Goal: Task Accomplishment & Management: Manage account settings

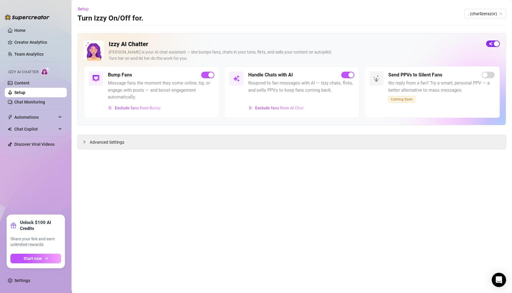
click at [489, 43] on span "button" at bounding box center [493, 43] width 14 height 7
click at [108, 144] on span "Advanced Settings" at bounding box center [107, 142] width 35 height 7
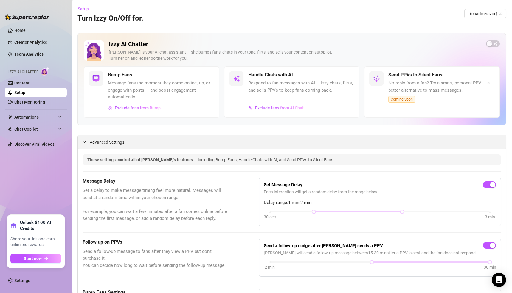
click at [105, 139] on span "Advanced Settings" at bounding box center [107, 142] width 35 height 7
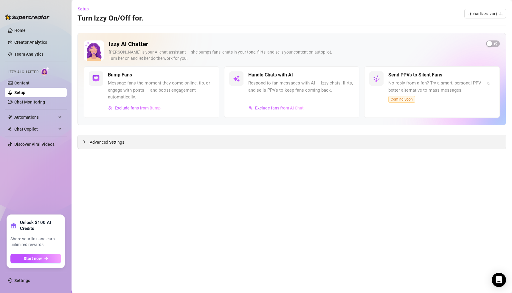
click at [111, 141] on span "Advanced Settings" at bounding box center [107, 142] width 35 height 7
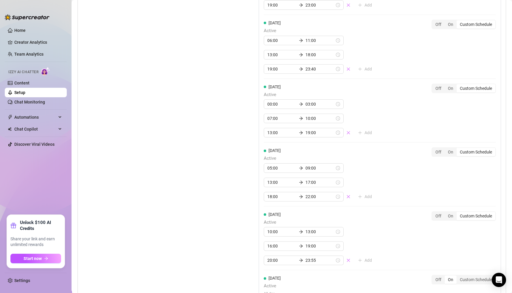
scroll to position [634, 0]
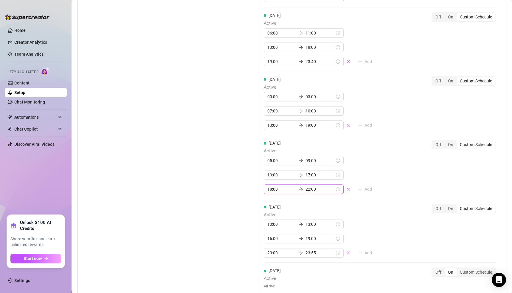
click at [305, 186] on input "22:00" at bounding box center [319, 189] width 29 height 7
click at [287, 205] on div "21" at bounding box center [287, 206] width 14 height 8
type input "21:00"
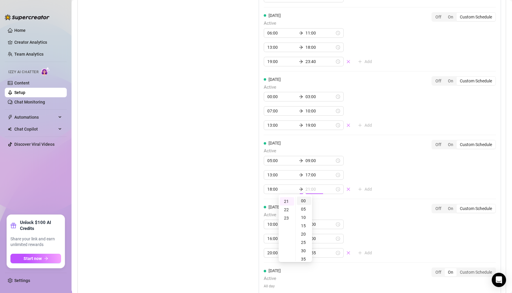
click at [304, 200] on div "00" at bounding box center [304, 201] width 14 height 8
click at [398, 182] on div "Friday Active 05:00 09:00 13:00 17:00 18:00 21:00 Add Off On Custom Schedule" at bounding box center [380, 167] width 232 height 54
click at [399, 182] on div "Monday Active 06:00 11:00 13:00 18:00 19:30 23:55 Add Off On Custom Schedule Tu…" at bounding box center [379, 89] width 242 height 420
click at [268, 221] on input "10:00" at bounding box center [281, 224] width 29 height 7
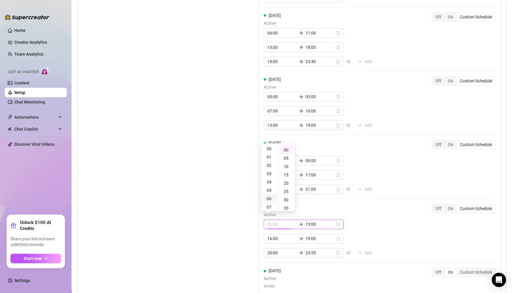
scroll to position [0, 0]
click at [268, 150] on div "00" at bounding box center [269, 150] width 14 height 8
click at [267, 149] on div "00" at bounding box center [269, 150] width 14 height 8
click at [285, 150] on div "00" at bounding box center [286, 150] width 14 height 8
type input "00:00"
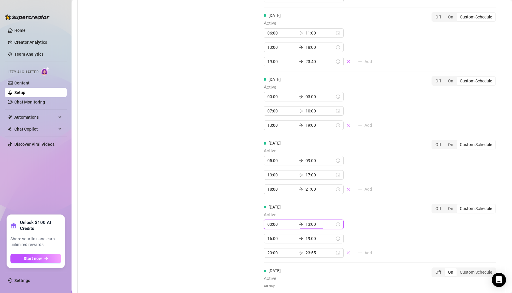
click at [353, 221] on div "00:00 13:00 16:00 19:00 20:00 23:55 Add" at bounding box center [320, 239] width 113 height 38
click at [305, 221] on input "13:00" at bounding box center [319, 224] width 29 height 7
click at [286, 169] on div "04" at bounding box center [287, 169] width 14 height 8
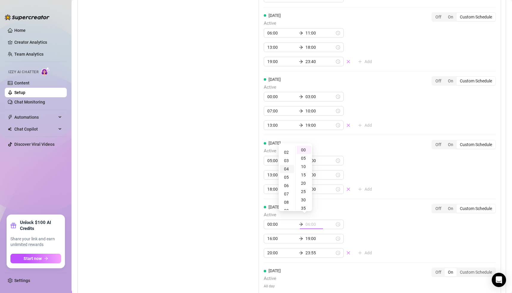
scroll to position [33, 0]
type input "04:00"
click at [367, 225] on div "Monday Active 06:00 11:00 13:00 18:00 19:30 23:55 Add Off On Custom Schedule Tu…" at bounding box center [379, 89] width 242 height 420
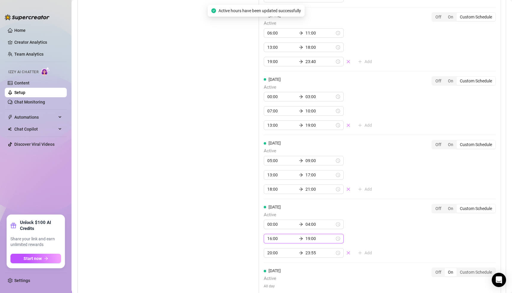
click at [267, 236] on input "16:00" at bounding box center [281, 239] width 29 height 7
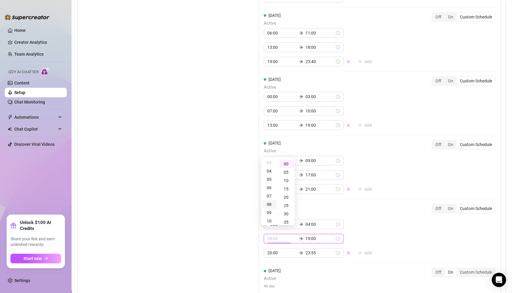
scroll to position [26, 0]
click at [269, 202] on div "08" at bounding box center [269, 205] width 14 height 8
type input "08:00"
click at [379, 230] on div "Saturday Active 00:00 04:00 08:00 19:00 20:00 23:55 Add Off On Custom Schedule" at bounding box center [380, 231] width 232 height 54
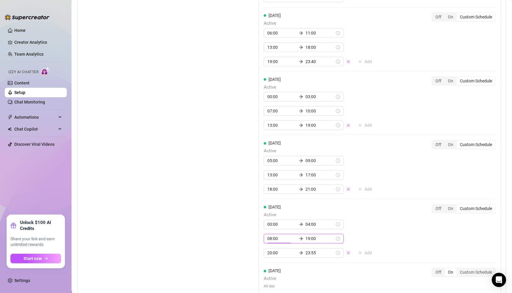
scroll to position [158, 0]
click at [305, 236] on input "19:00" at bounding box center [319, 239] width 29 height 7
click at [270, 170] on div "10" at bounding box center [269, 171] width 14 height 8
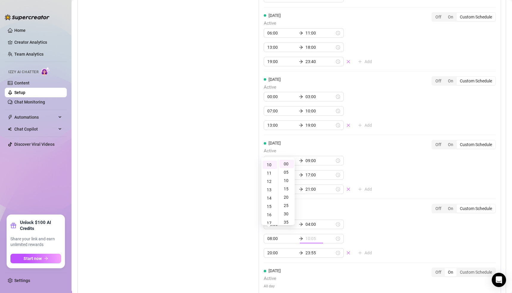
type input "10:00"
click at [369, 231] on div "Saturday Active 00:00 04:00 08:00 10:00 20:00 23:55 Add Off On Custom Schedule" at bounding box center [380, 231] width 232 height 54
type input "08:00"
click at [368, 232] on div "Monday Active 06:00 11:00 13:00 18:00 19:30 23:55 Add Off On Custom Schedule Tu…" at bounding box center [379, 89] width 242 height 420
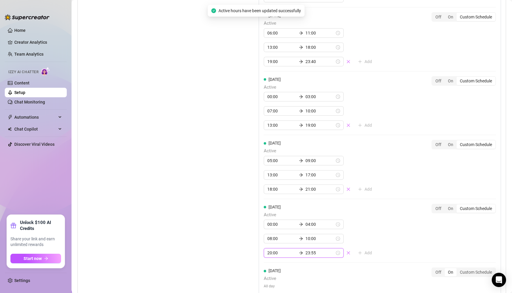
click at [267, 250] on input "20:00" at bounding box center [281, 253] width 29 height 7
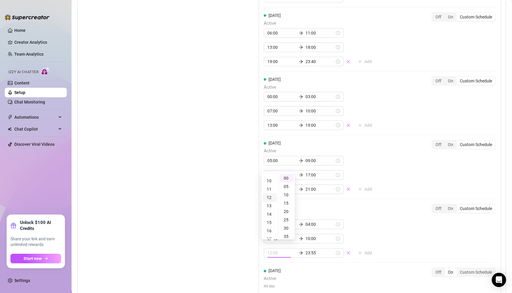
click at [270, 197] on div "12" at bounding box center [269, 198] width 14 height 8
type input "12:00"
click at [373, 243] on div "Saturday Active 00:00 04:00 08:00 10:00 12:00 23:55 Add Off On Custom Schedule" at bounding box center [380, 231] width 232 height 54
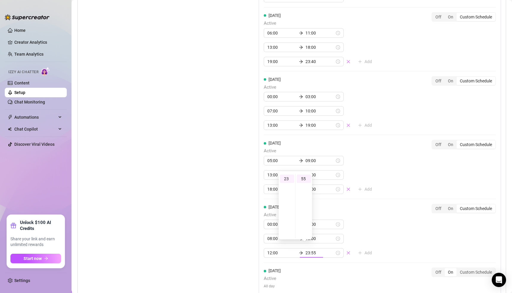
click at [387, 245] on div "Monday Active 06:00 11:00 13:00 18:00 19:30 23:55 Add Off On Custom Schedule Tu…" at bounding box center [379, 89] width 242 height 420
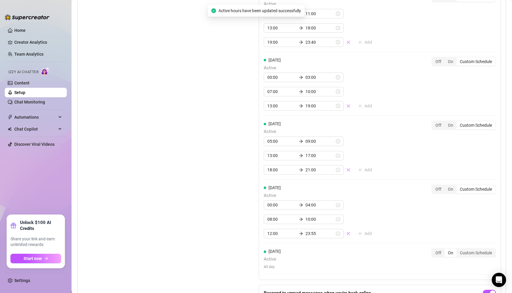
scroll to position [698, 0]
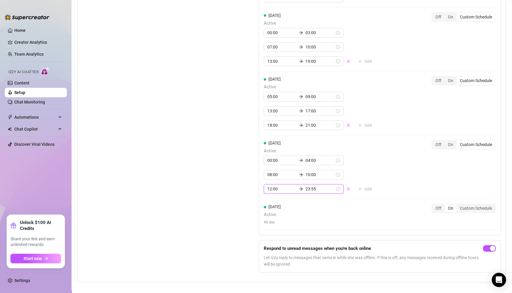
click at [305, 186] on input "23:55" at bounding box center [319, 189] width 29 height 7
click at [286, 217] on div "21" at bounding box center [287, 217] width 14 height 8
type input "21:55"
click at [389, 187] on div "Saturday Active 00:00 04:00 08:00 10:00 12:00 21:55 Add Off On Custom Schedule" at bounding box center [380, 167] width 232 height 54
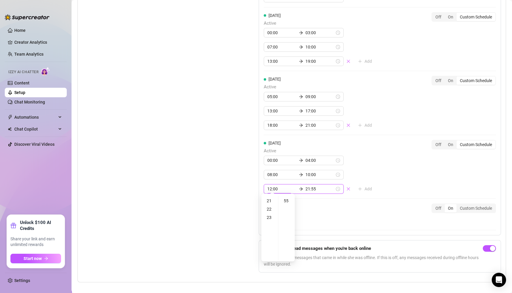
scroll to position [0, 0]
click at [384, 183] on div "Saturday Active 00:00 04:00 08:00 10:00 12:00 21:55 Add Off On Custom Schedule" at bounding box center [380, 167] width 232 height 54
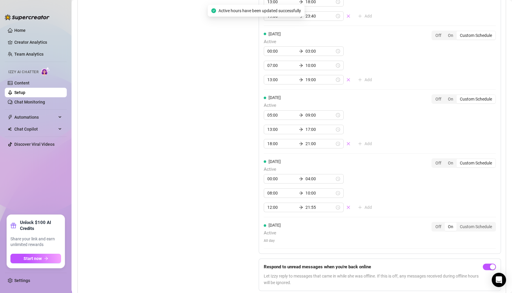
scroll to position [665, 0]
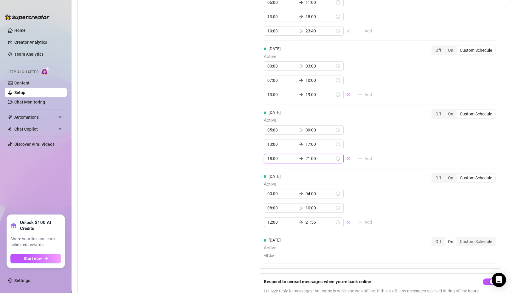
click at [305, 155] on input "21:00" at bounding box center [319, 158] width 29 height 7
click at [270, 188] on div "23" at bounding box center [269, 187] width 14 height 8
type input "23:00"
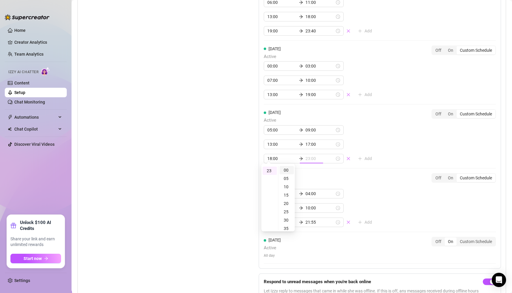
click at [284, 170] on div "00" at bounding box center [286, 170] width 14 height 8
click at [395, 155] on div "Friday Active 05:00 09:00 13:00 17:00 18:00 23:00 Add Off On Custom Schedule" at bounding box center [380, 136] width 232 height 54
click at [385, 158] on div "Monday Active 06:00 11:00 13:00 18:00 19:30 23:55 Add Off On Custom Schedule Tu…" at bounding box center [379, 59] width 242 height 420
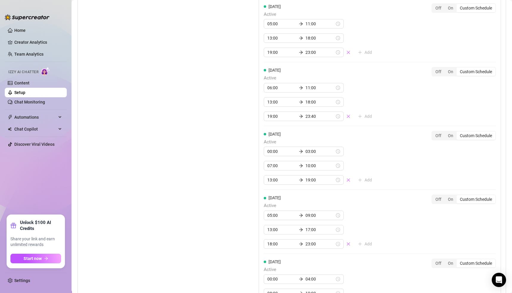
scroll to position [596, 0]
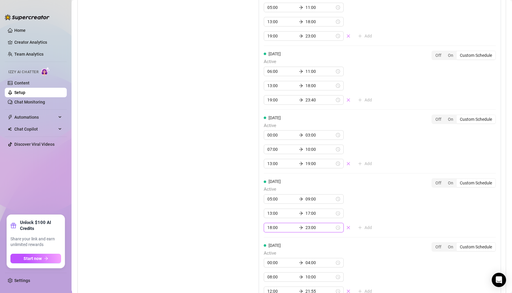
click at [305, 224] on input "23:00" at bounding box center [319, 227] width 29 height 7
click at [286, 167] on div "21" at bounding box center [287, 167] width 14 height 8
type input "21:00"
click at [395, 213] on div "Friday Active 05:00 09:00 13:00 17:00 18:00 21:00 Add Off On Custom Schedule" at bounding box center [380, 205] width 232 height 54
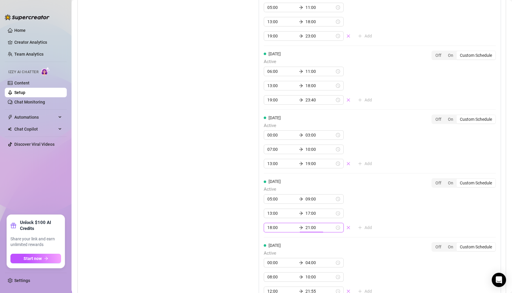
scroll to position [150, 0]
click at [273, 258] on div "Monday Active 06:00 11:00 13:00 18:00 19:30 23:55 Add Off On Custom Schedule Tu…" at bounding box center [379, 128] width 242 height 420
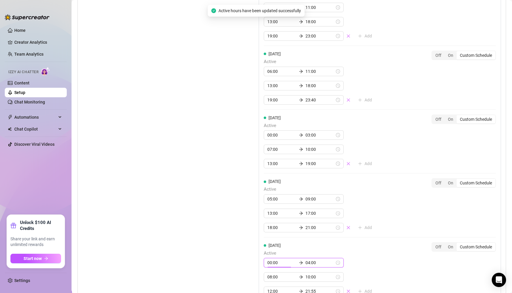
click at [268, 260] on input "00:00" at bounding box center [281, 263] width 29 height 7
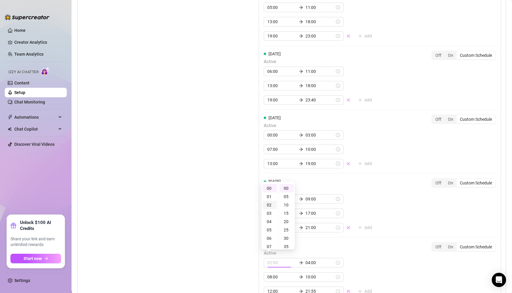
click at [269, 203] on div "02" at bounding box center [269, 205] width 14 height 8
type input "02:00"
click at [358, 258] on div "02:00 04:00 08:00 10:00 12:00 21:55 Add" at bounding box center [320, 277] width 113 height 38
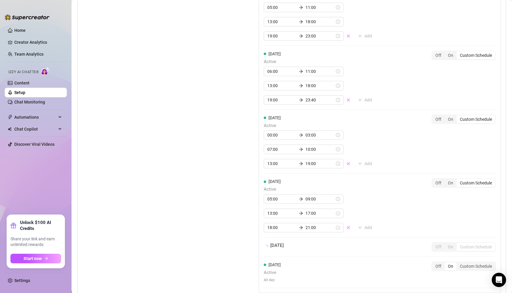
click at [370, 257] on div "Monday Active 06:00 11:00 13:00 18:00 19:30 23:55 Add Off On Custom Schedule Tu…" at bounding box center [379, 105] width 242 height 375
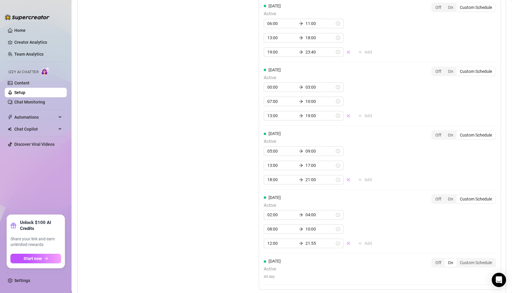
scroll to position [650, 0]
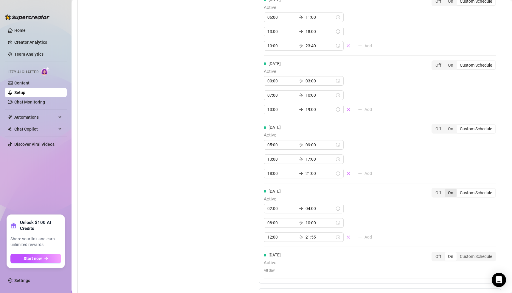
click at [444, 189] on div "On" at bounding box center [450, 193] width 12 height 8
click at [446, 190] on input "On" at bounding box center [446, 190] width 0 height 0
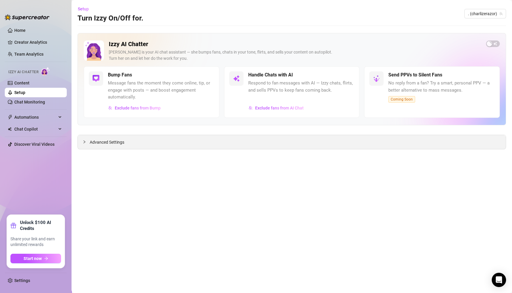
click at [127, 139] on div "Advanced Settings" at bounding box center [292, 142] width 428 height 14
click at [106, 141] on span "Advanced Settings" at bounding box center [107, 142] width 35 height 7
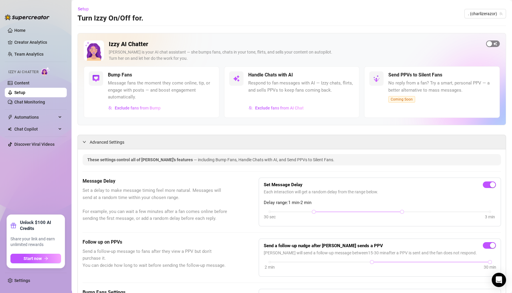
click at [486, 44] on div "button" at bounding box center [488, 43] width 5 height 5
click at [266, 108] on span "Exclude fans from AI Chat" at bounding box center [279, 108] width 49 height 5
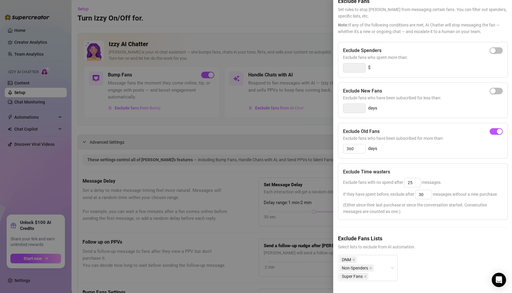
scroll to position [41, 0]
click at [370, 267] on icon "close" at bounding box center [370, 268] width 3 height 3
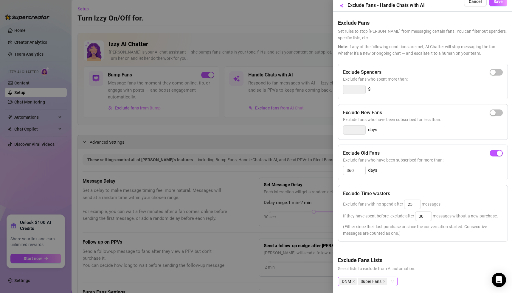
scroll to position [0, 0]
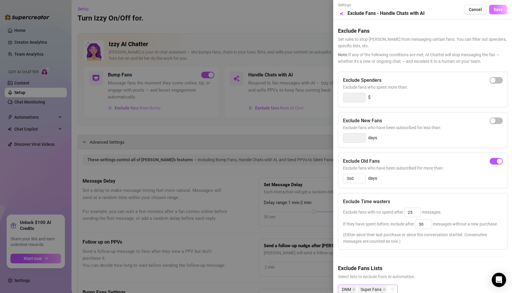
click at [493, 7] on span "Save" at bounding box center [497, 9] width 9 height 5
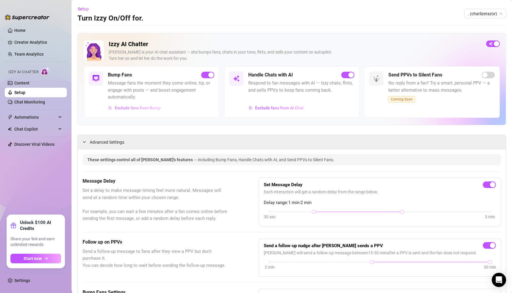
click at [141, 109] on span "Exclude fans from Bump" at bounding box center [138, 108] width 46 height 5
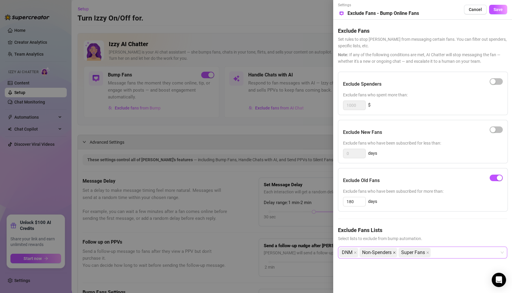
click at [394, 251] on icon "close" at bounding box center [393, 252] width 3 height 3
click at [498, 8] on span "Save" at bounding box center [497, 9] width 9 height 5
